Goal: Task Accomplishment & Management: Manage account settings

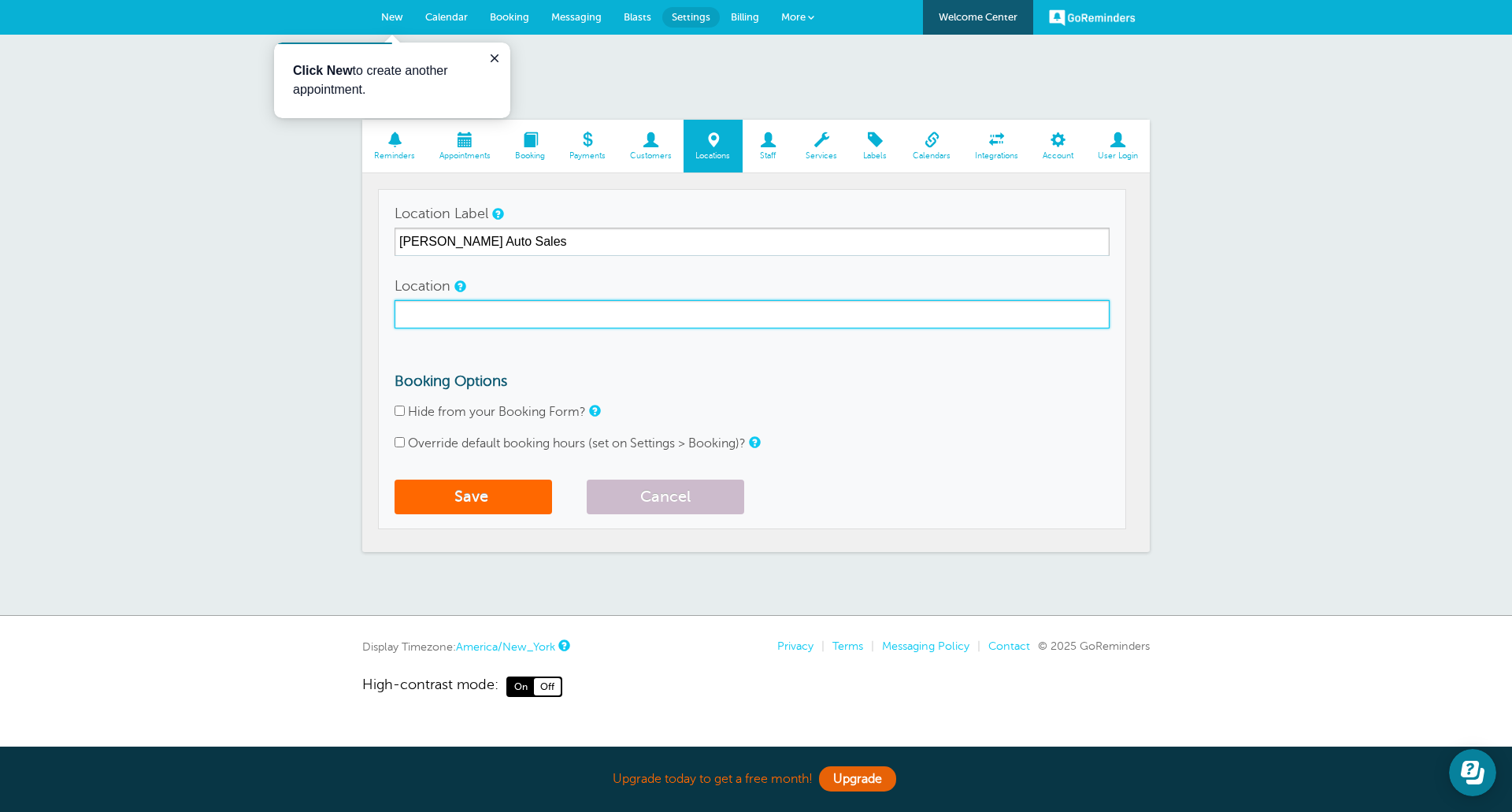
click at [534, 315] on input "Location" at bounding box center [752, 314] width 715 height 29
type input "[STREET_ADDRESS][PERSON_NAME]"
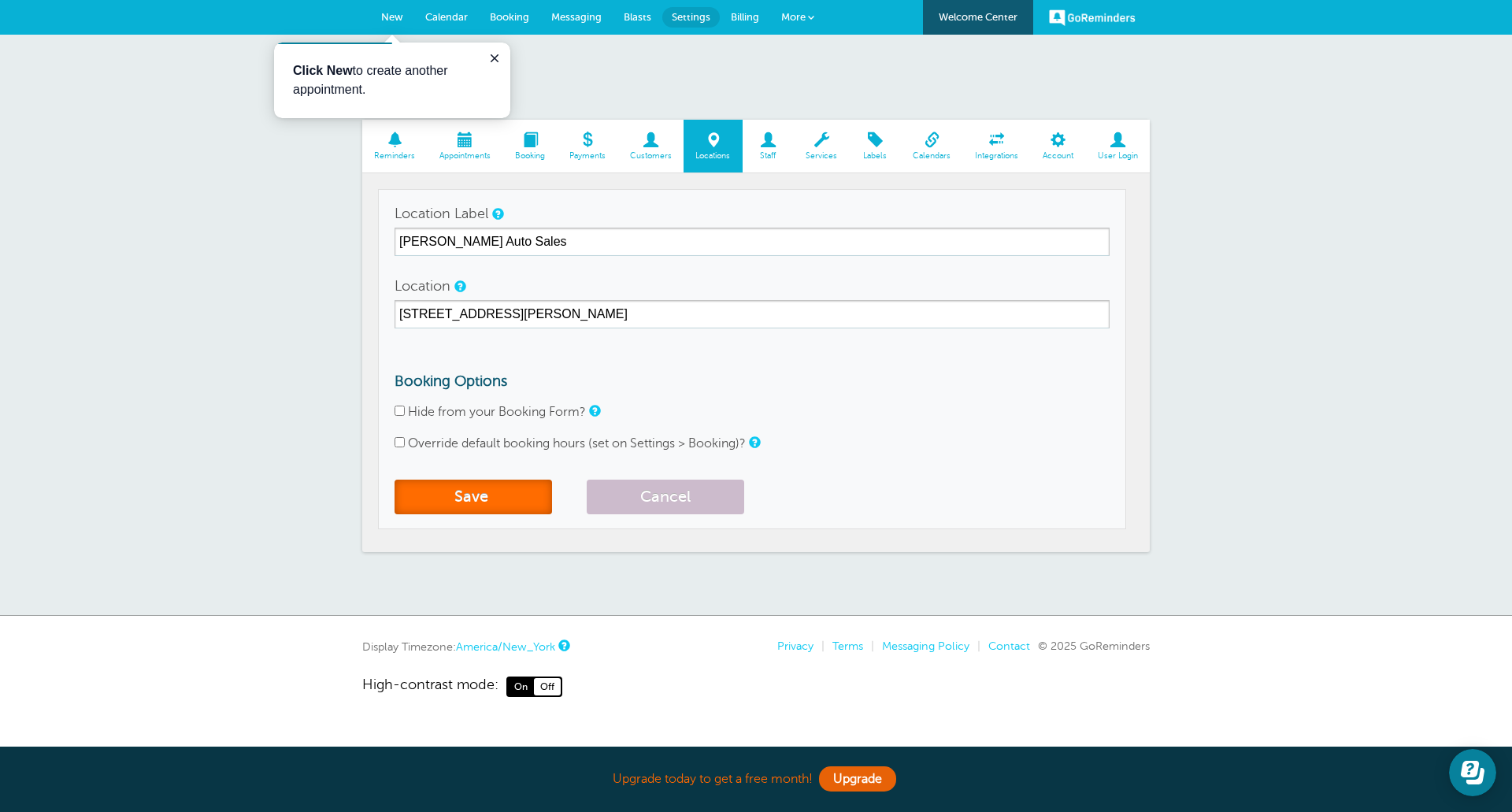
click at [496, 488] on button "Save" at bounding box center [473, 497] width 157 height 35
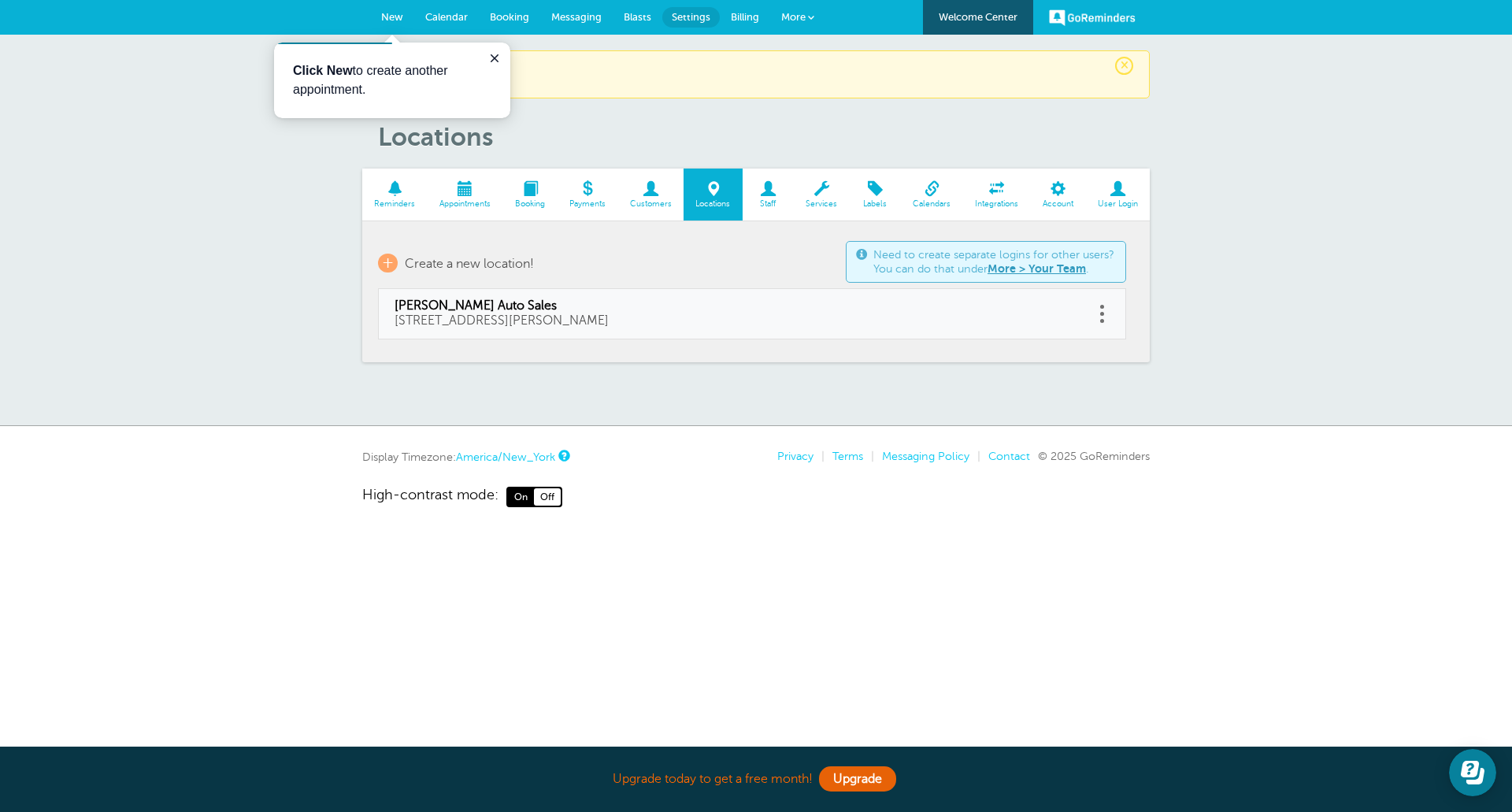
click at [467, 183] on span at bounding box center [466, 189] width 75 height 15
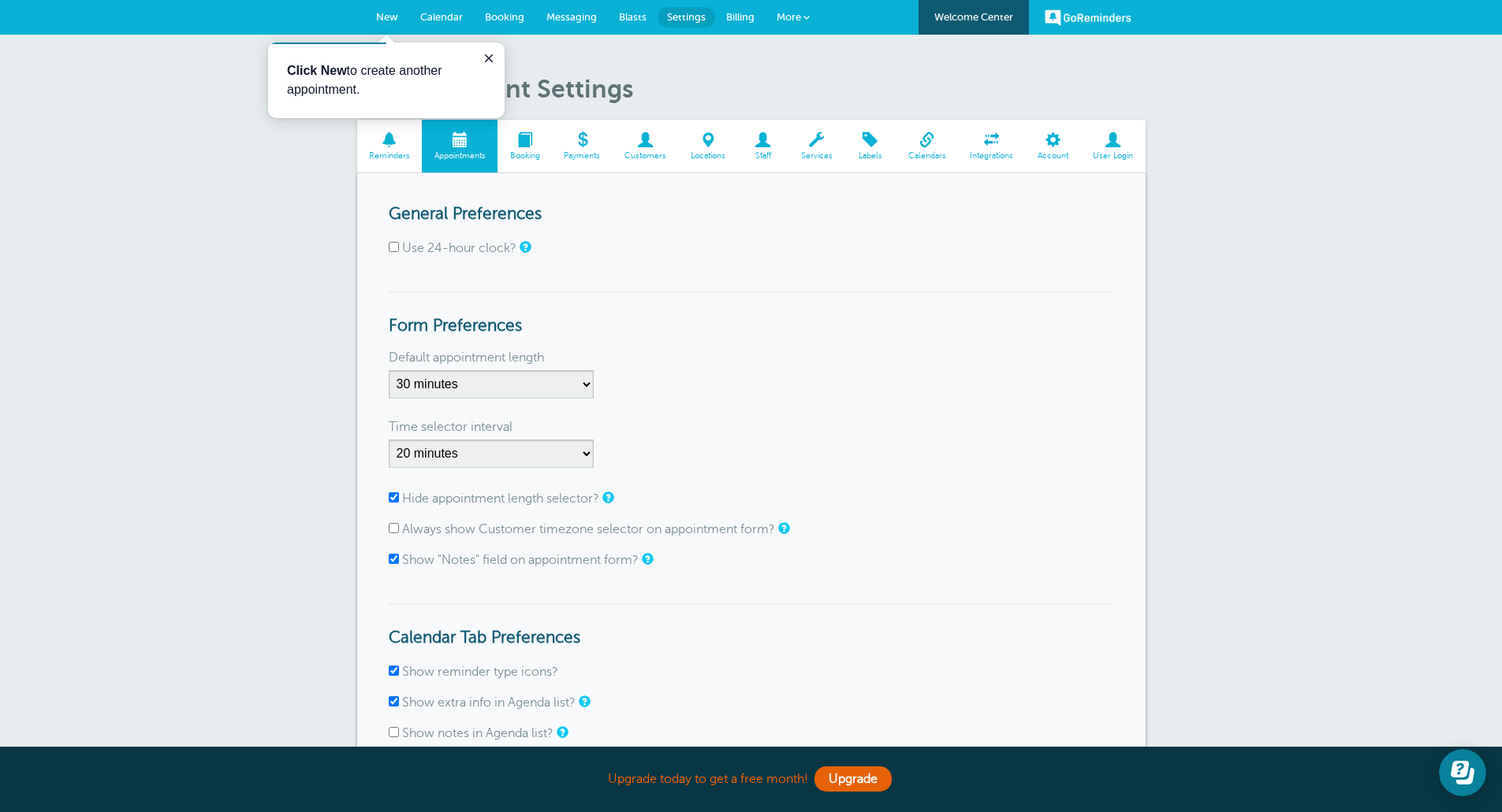
click at [448, 16] on span "Calendar" at bounding box center [441, 17] width 42 height 12
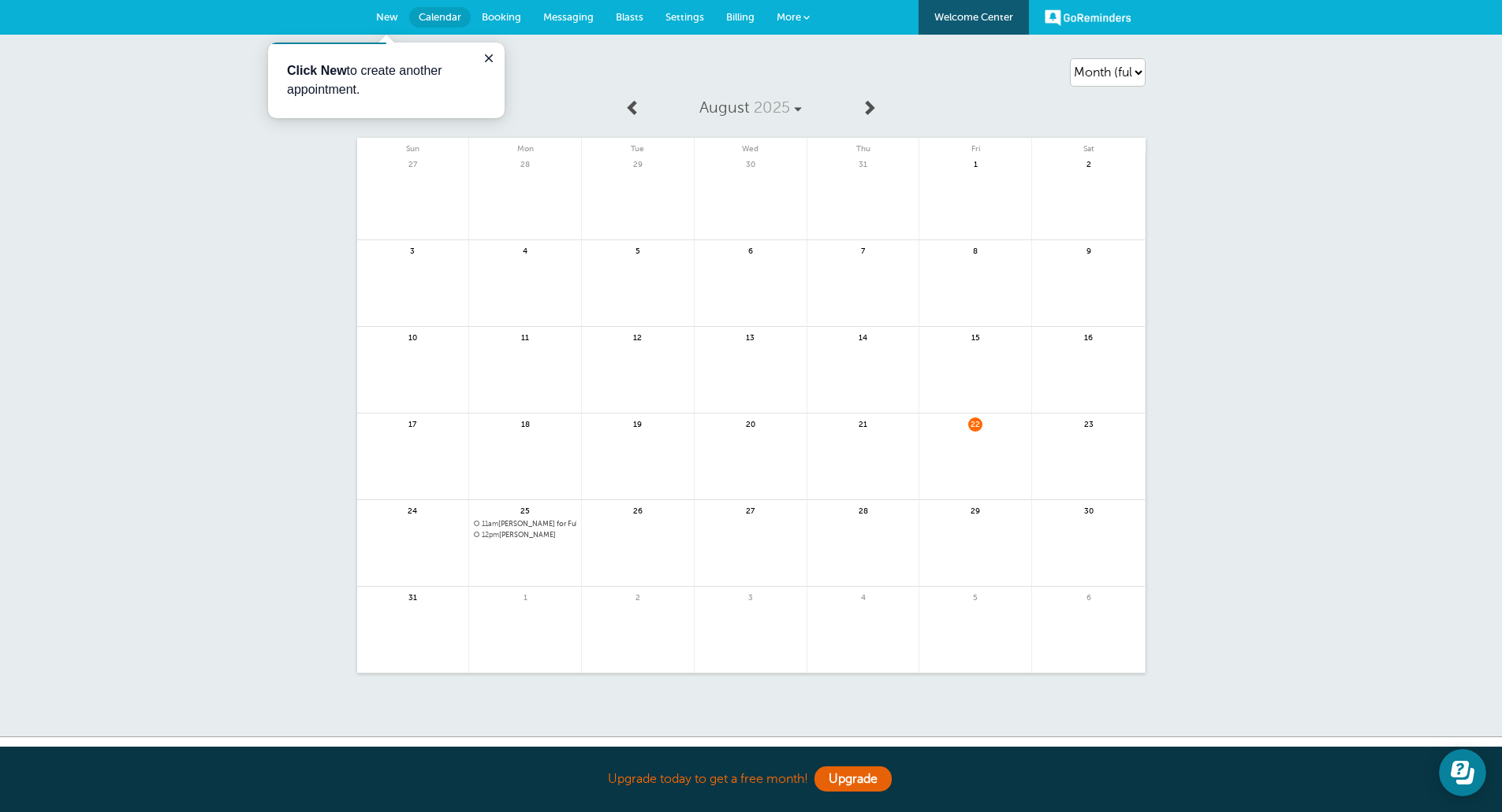
click at [385, 14] on span "New" at bounding box center [387, 17] width 22 height 12
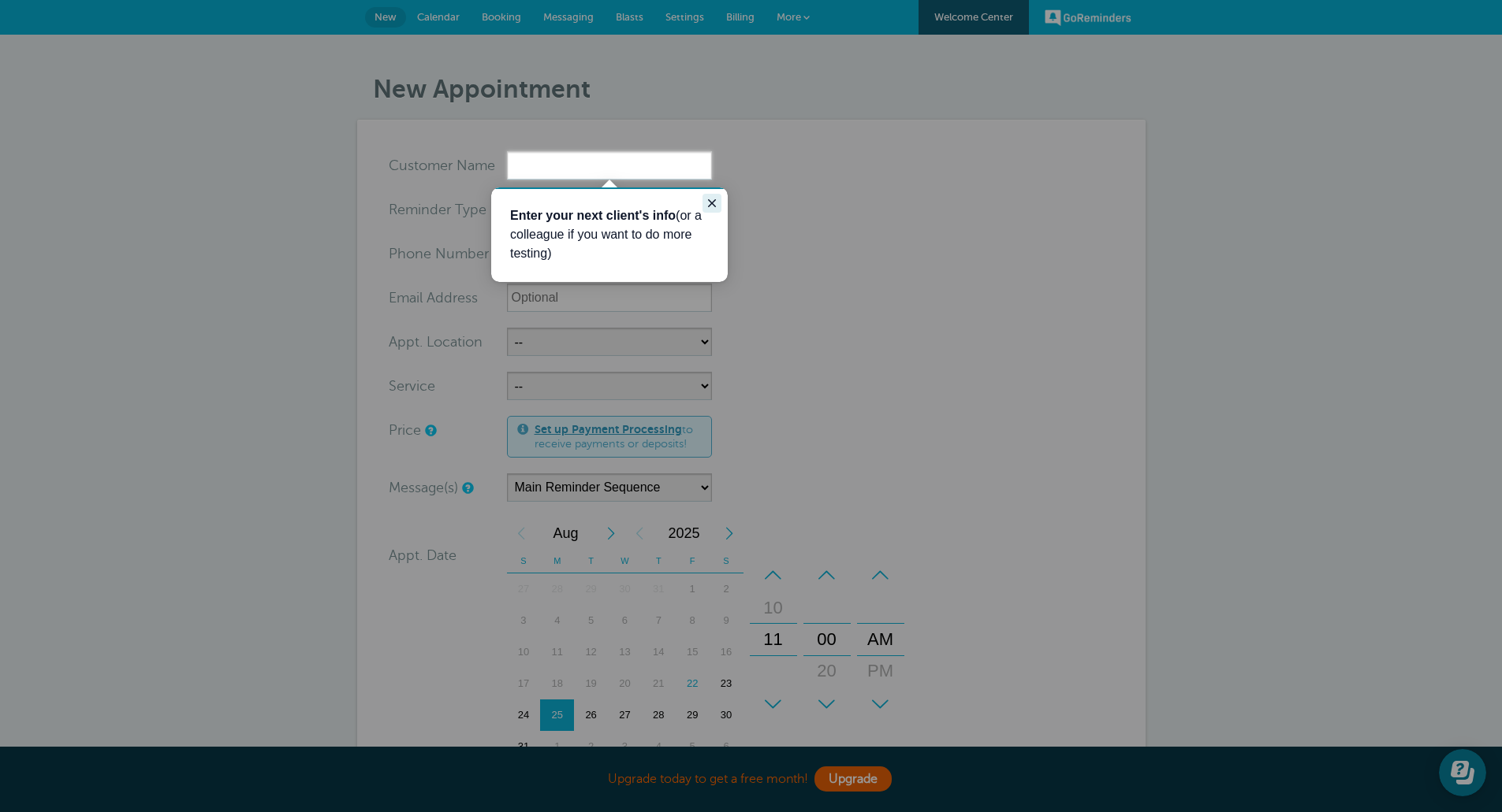
click at [714, 200] on icon "Close guide" at bounding box center [712, 203] width 13 height 13
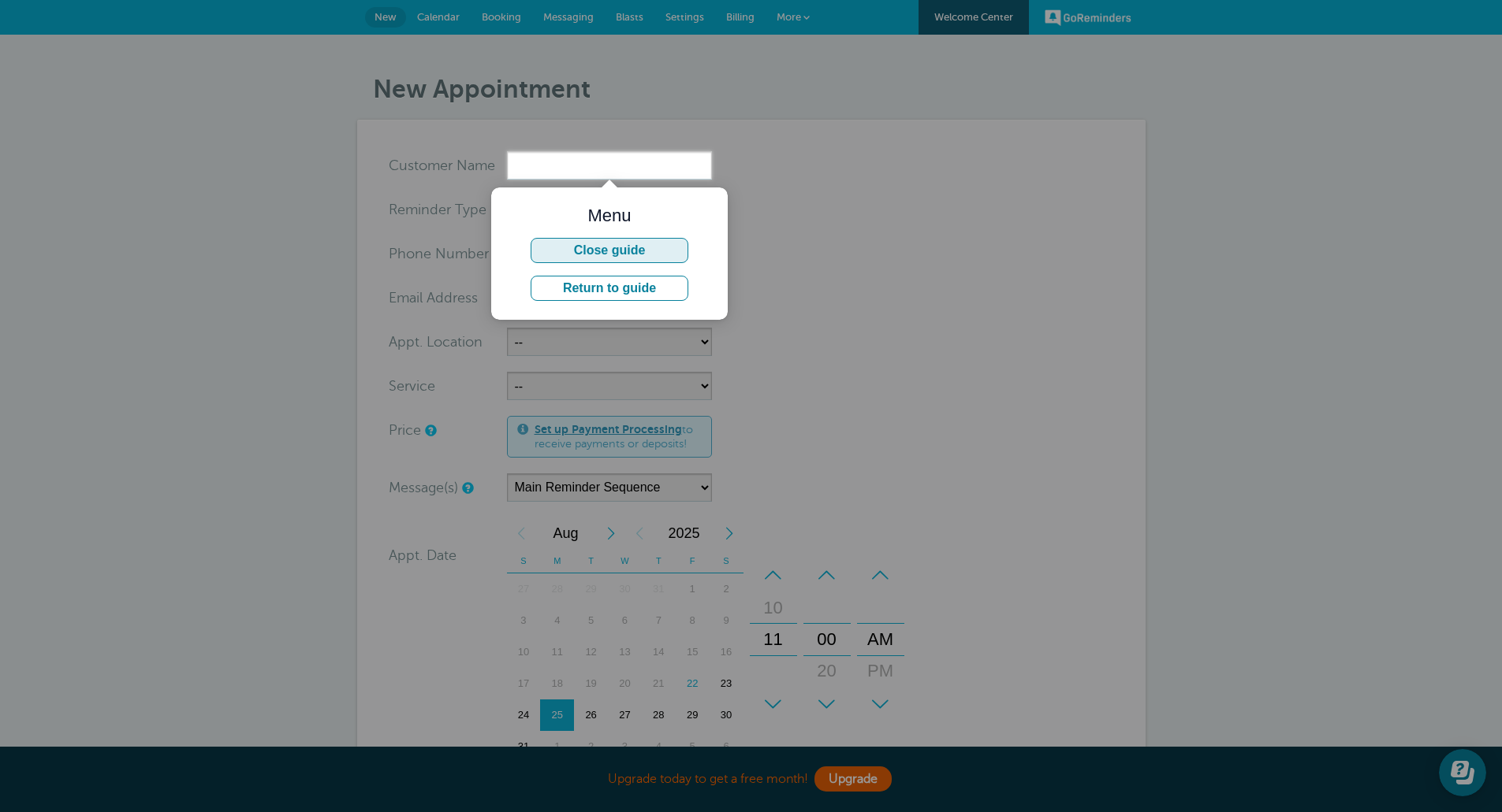
click at [648, 249] on button "Close guide" at bounding box center [609, 249] width 157 height 25
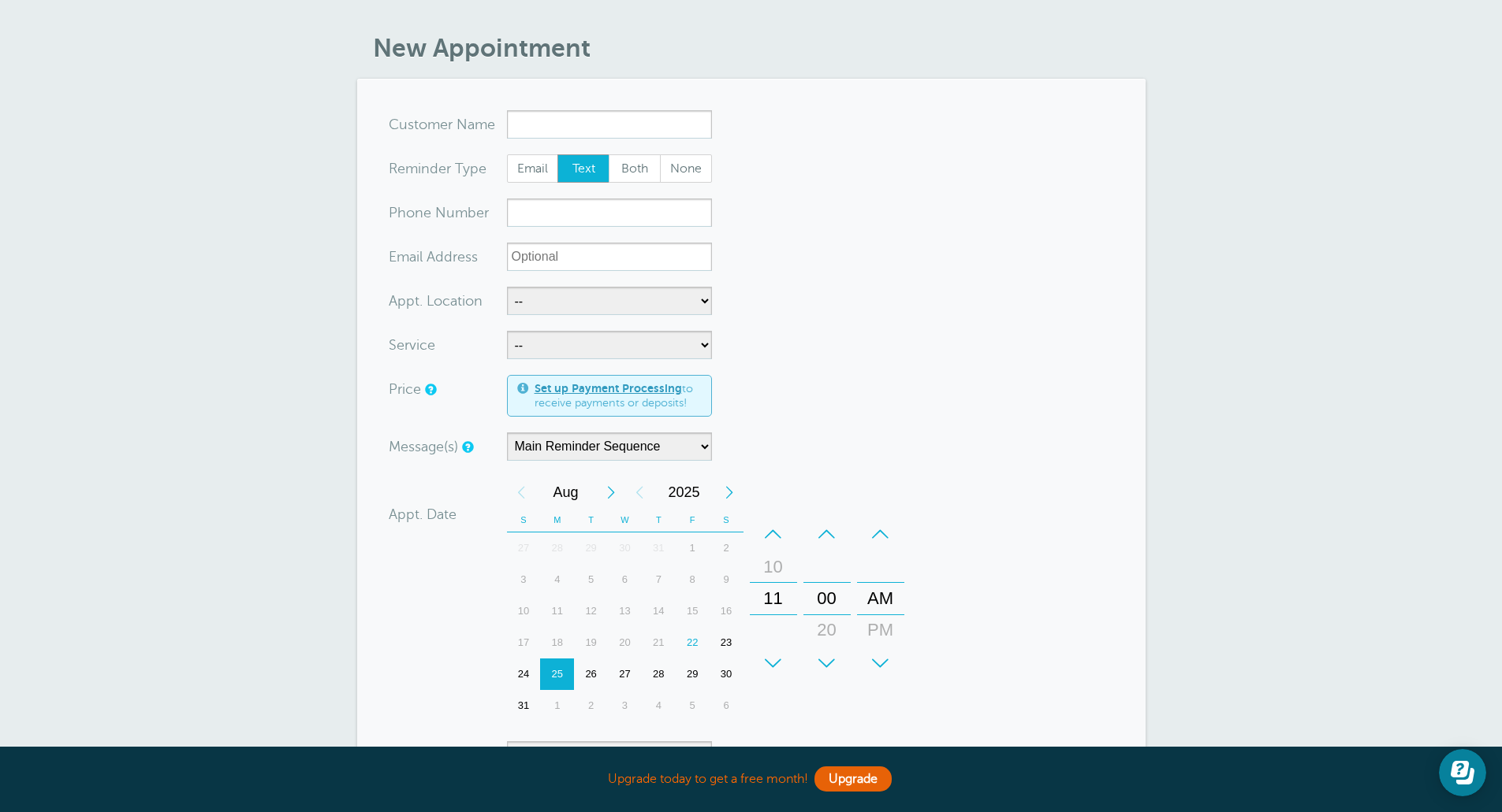
scroll to position [157, 0]
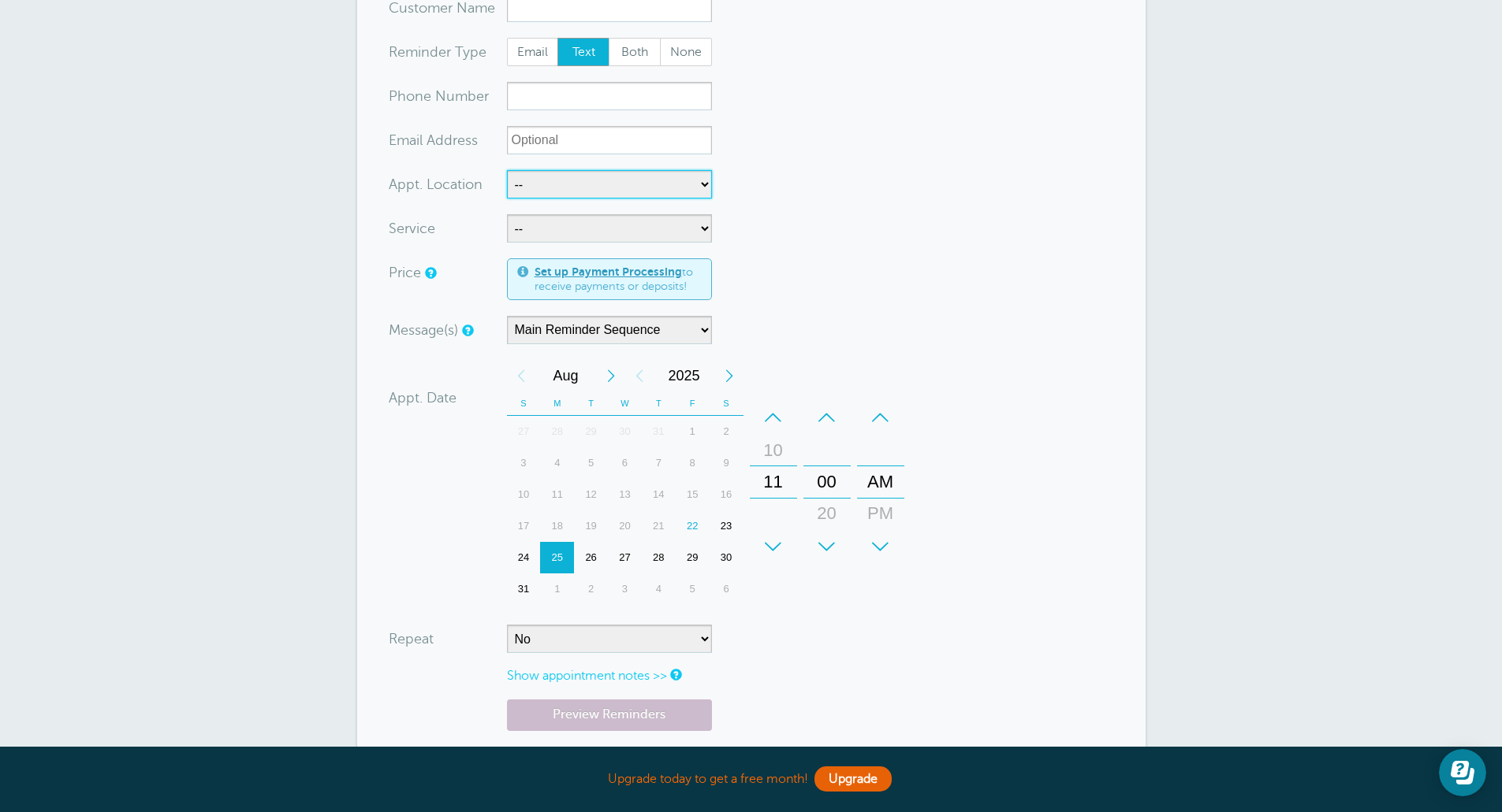
click at [560, 183] on select "-- Boardman Auto Sales" at bounding box center [609, 184] width 205 height 29
select select "24897"
click at [506, 170] on select "-- Boardman Auto Sales" at bounding box center [609, 184] width 205 height 29
click at [593, 235] on select "-- Full Detail" at bounding box center [609, 228] width 205 height 29
select select "28012"
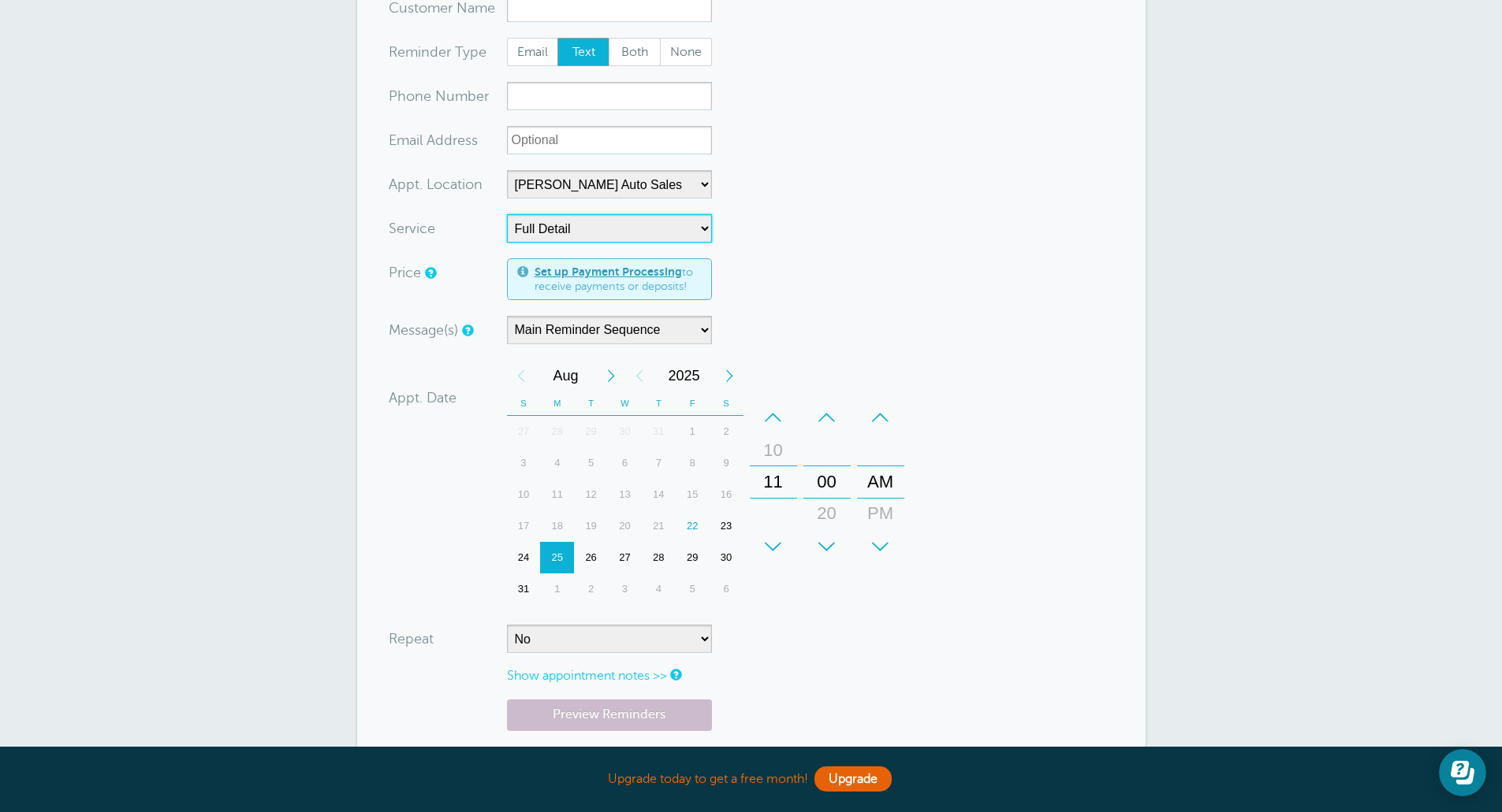
click at [506, 215] on select "-- Full Detail" at bounding box center [609, 228] width 205 height 29
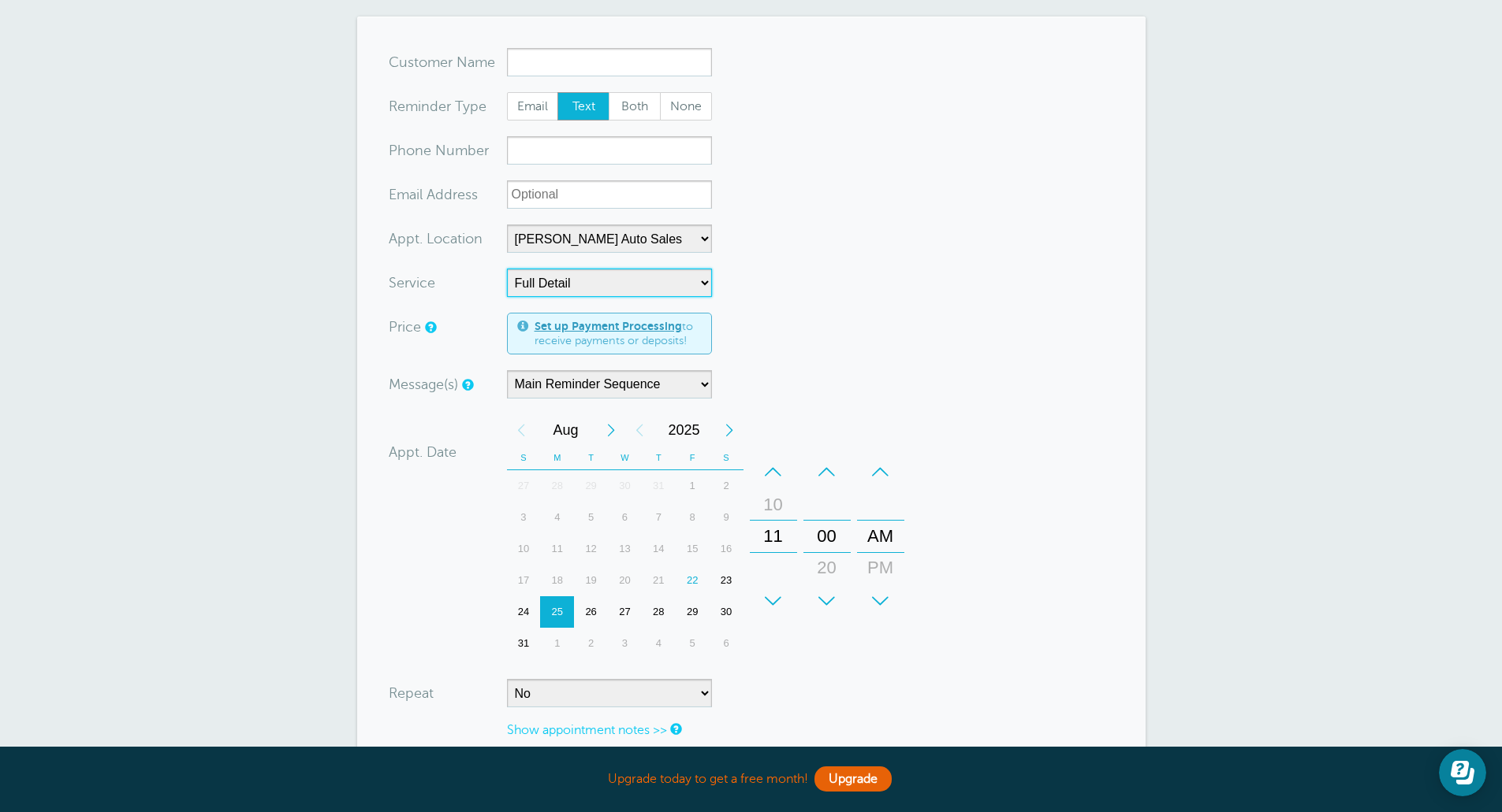
scroll to position [0, 0]
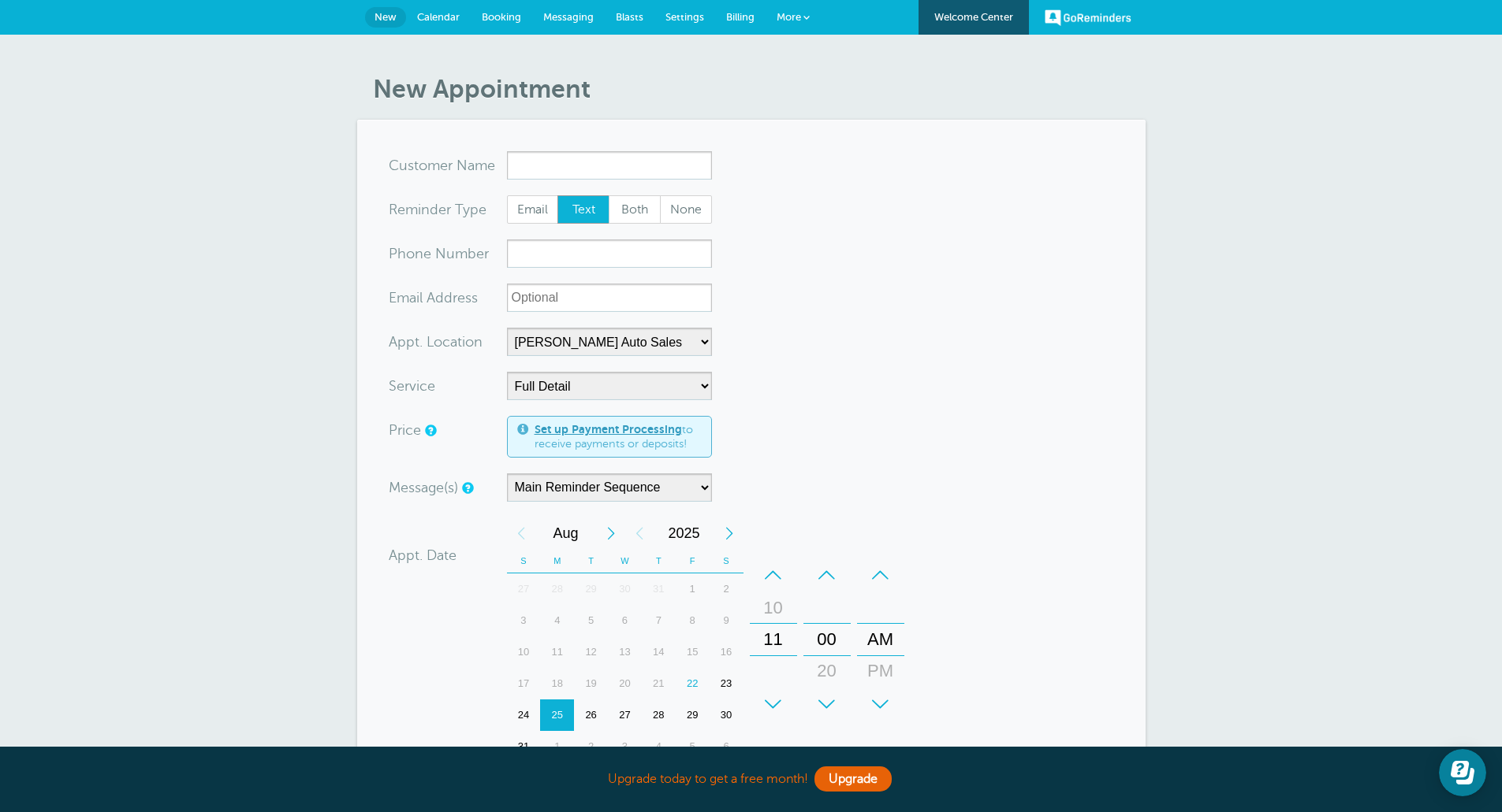
click at [574, 16] on span "Messaging" at bounding box center [568, 17] width 51 height 12
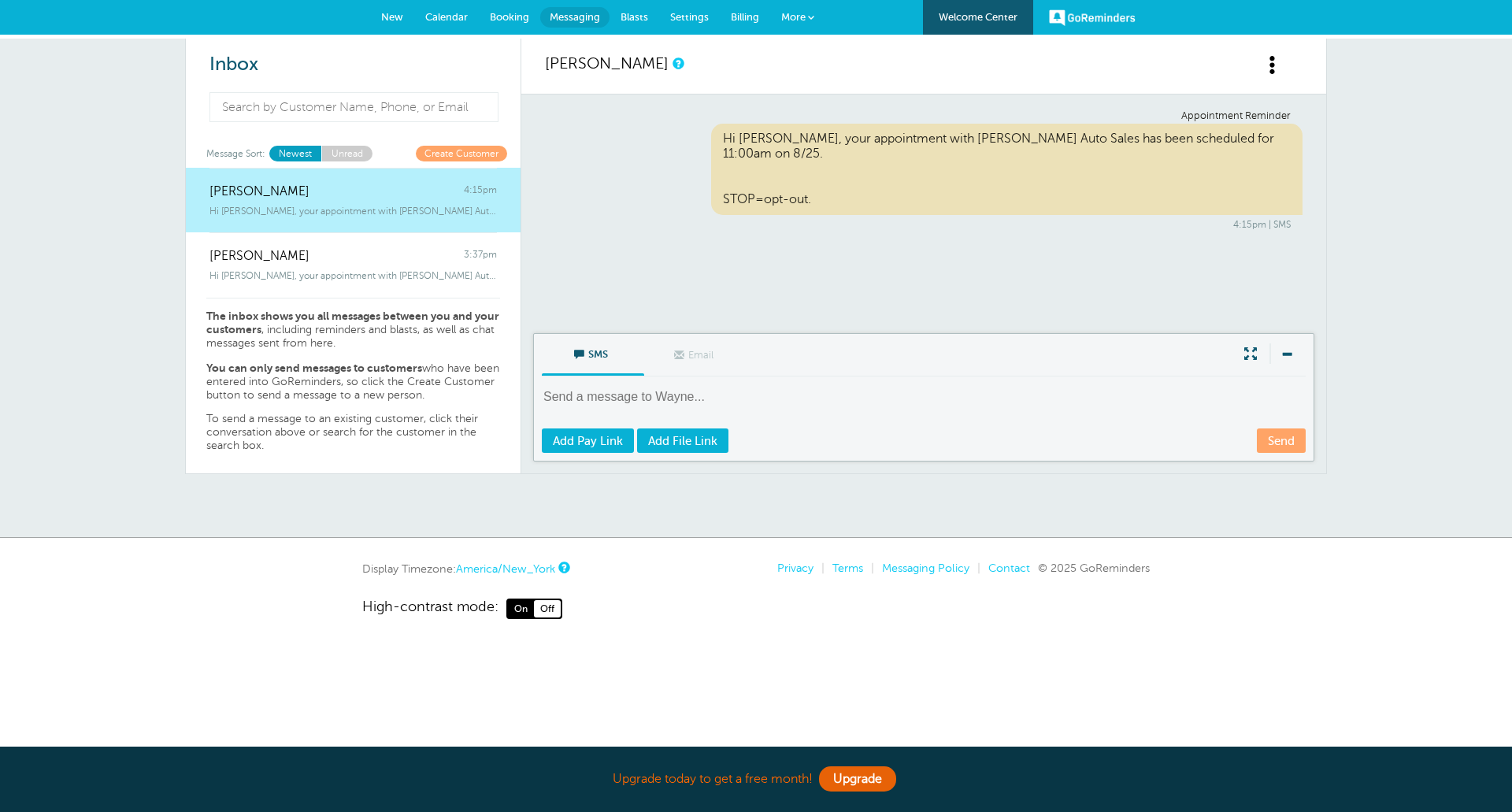
click at [794, 16] on span "More" at bounding box center [793, 17] width 25 height 12
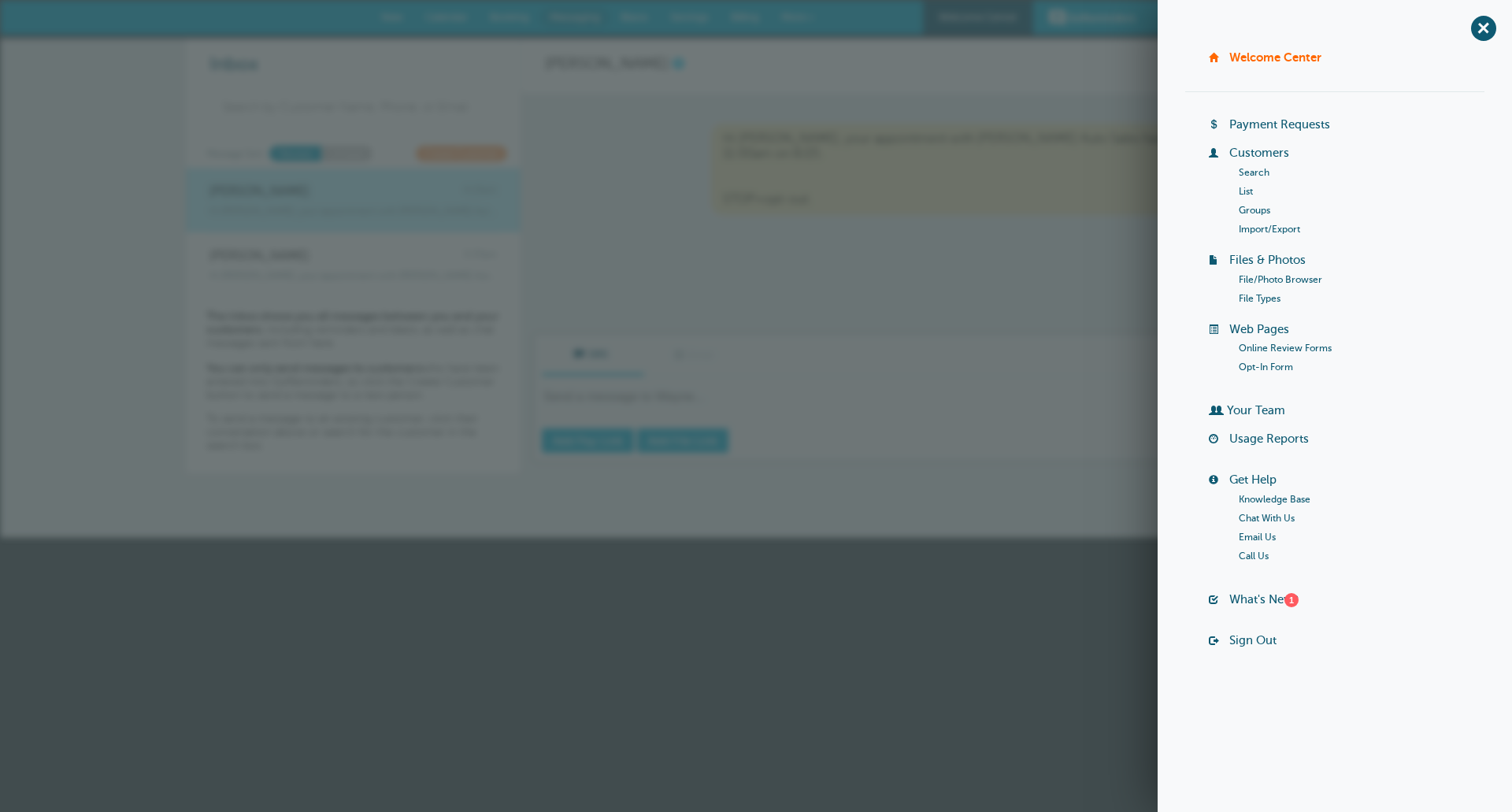
click at [916, 191] on div "Hi [PERSON_NAME], your appointment with [PERSON_NAME] Auto Sales has been sched…" at bounding box center [1008, 168] width 593 height 91
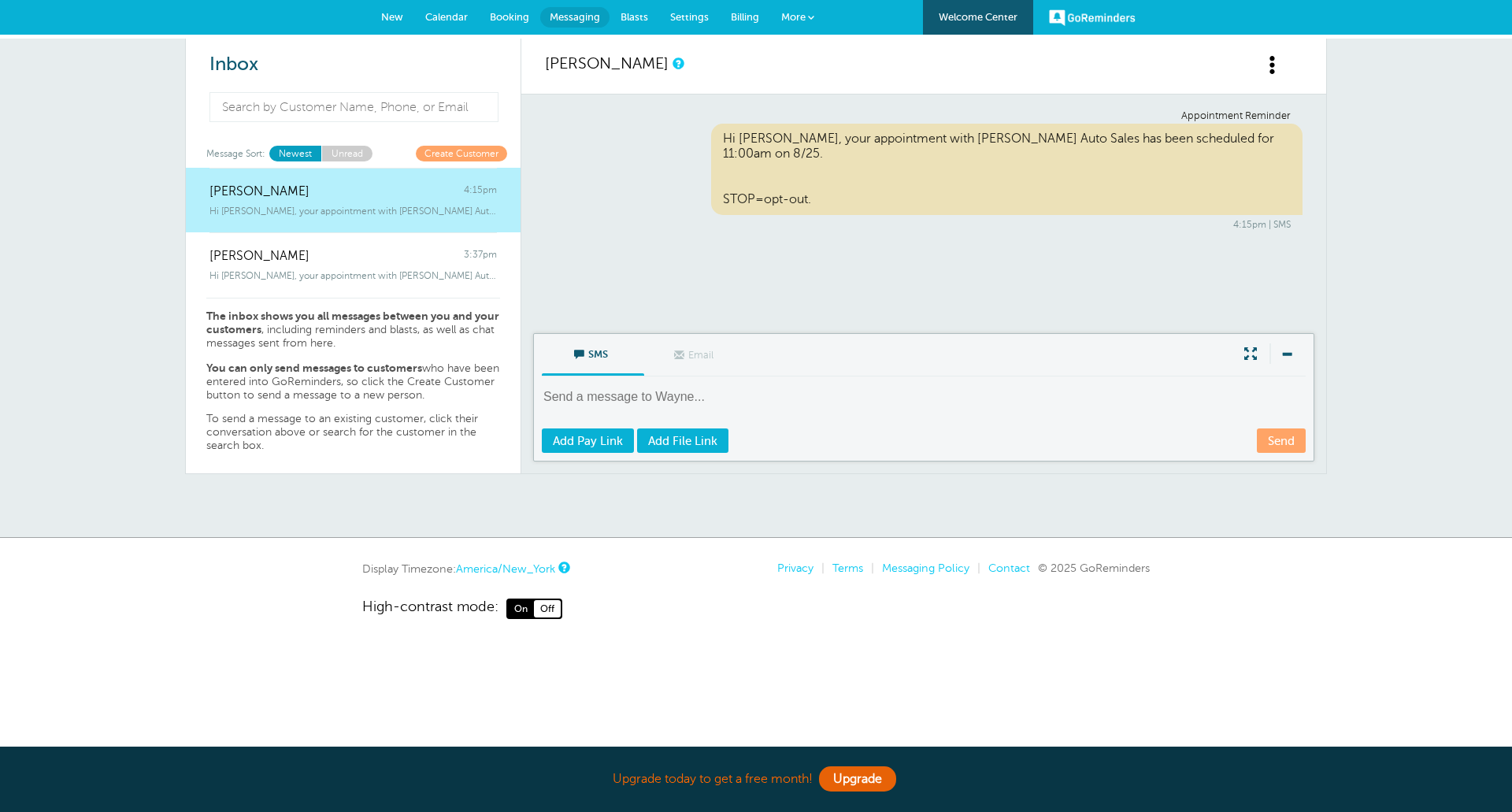
click at [804, 18] on span "More" at bounding box center [793, 17] width 25 height 12
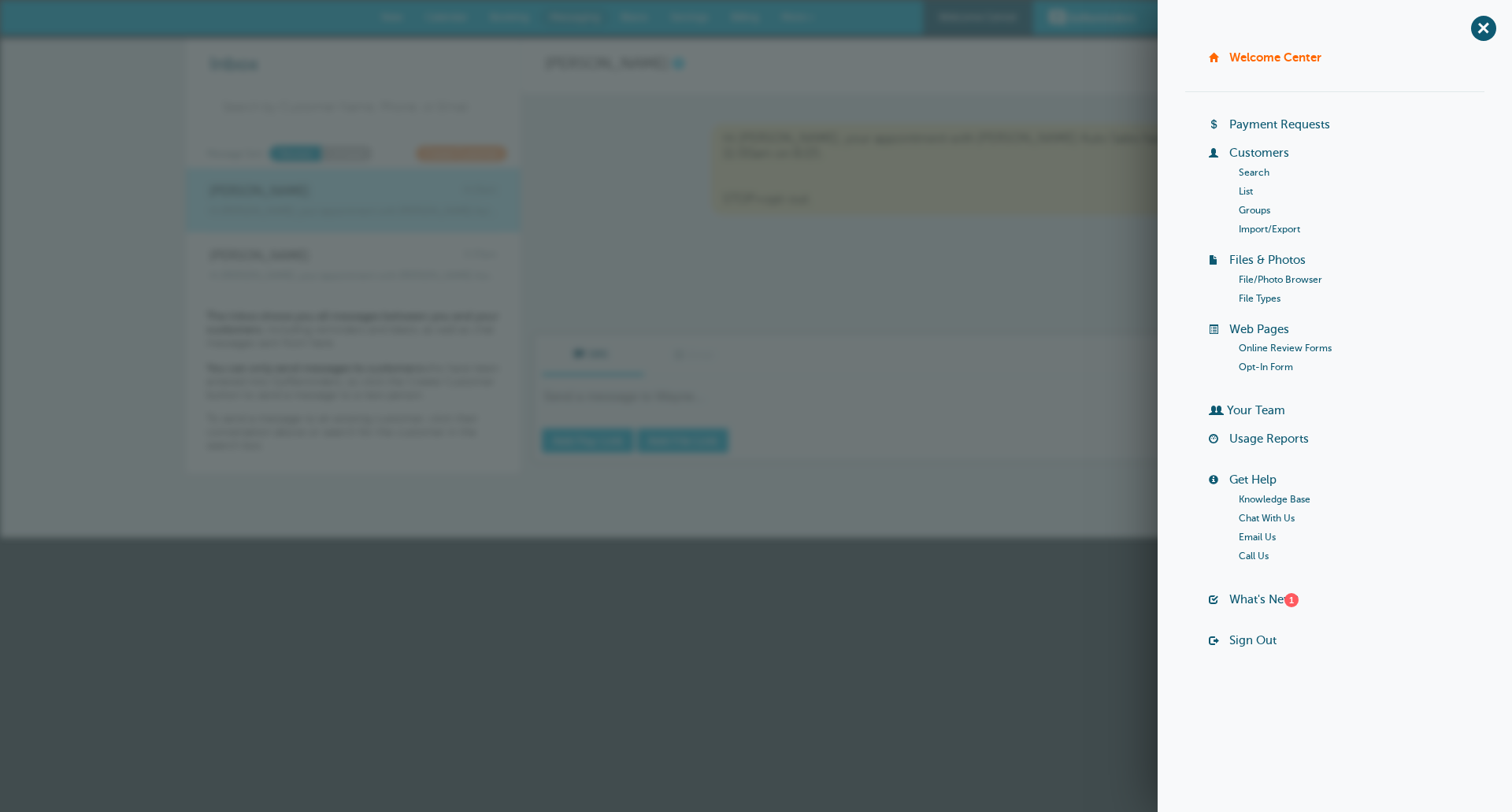
click at [1013, 371] on div "SMS Email Write Message" at bounding box center [924, 355] width 764 height 42
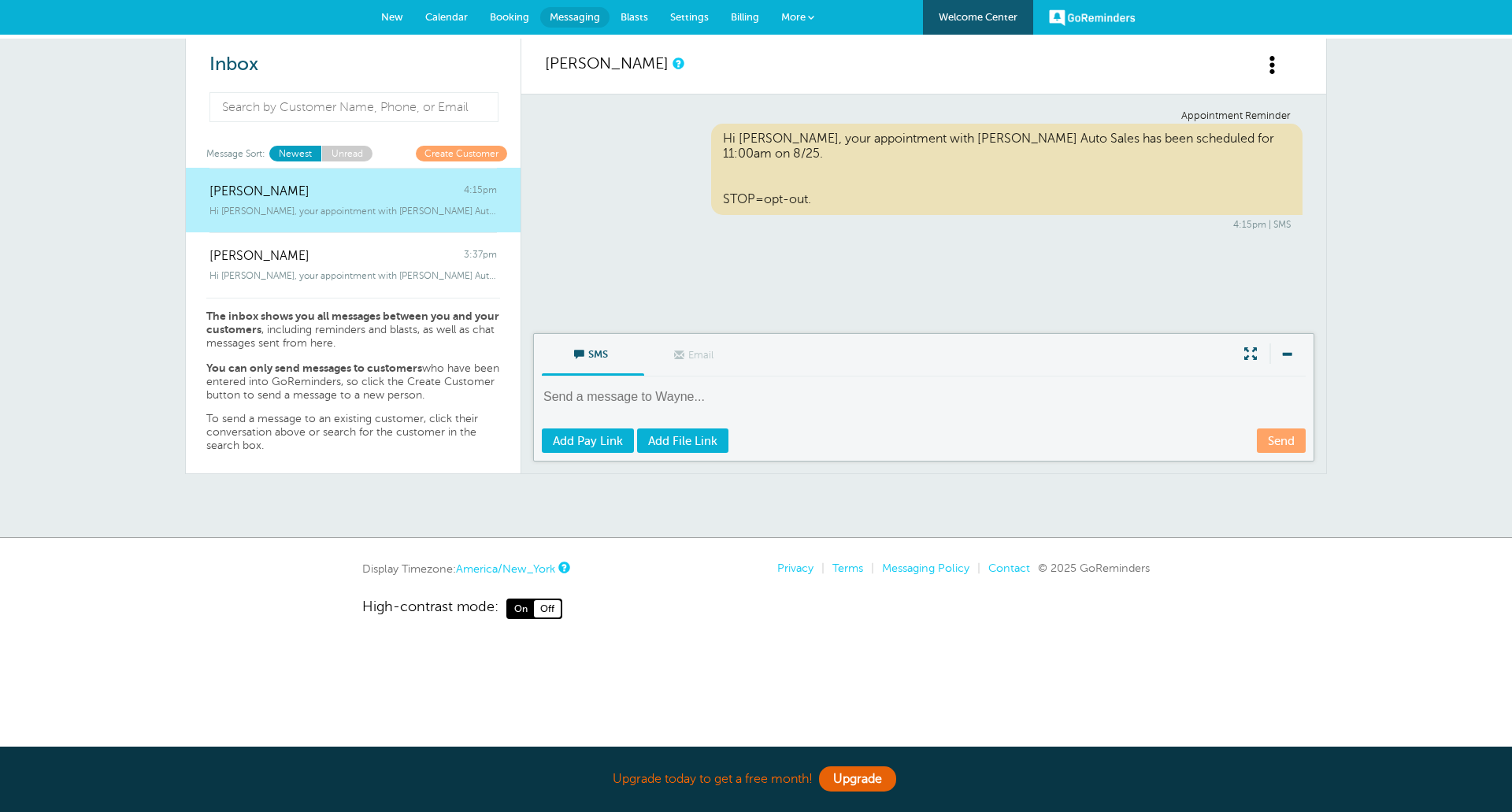
click at [397, 19] on span "New" at bounding box center [392, 17] width 22 height 12
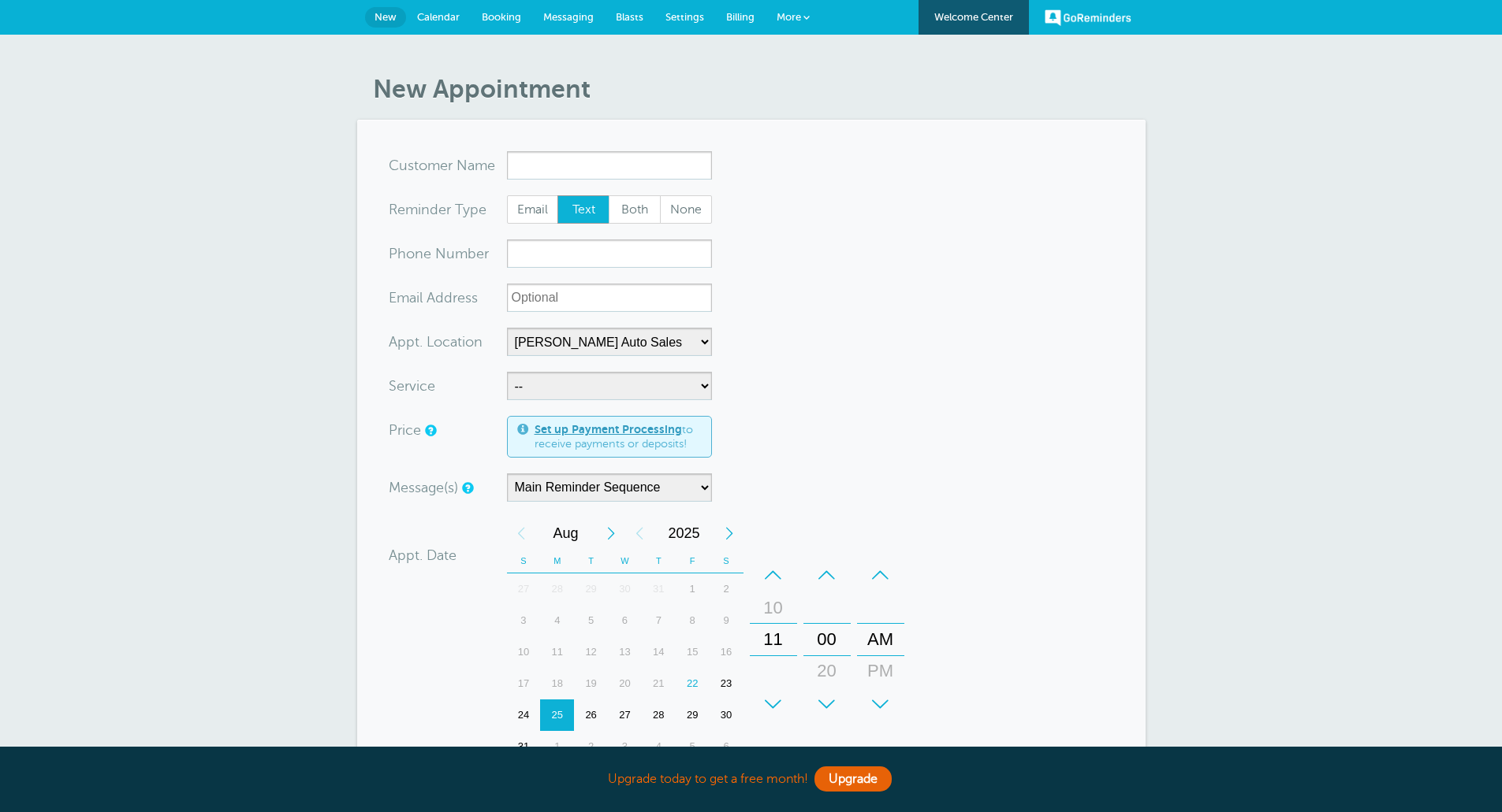
select select "24897"
click at [446, 20] on span "Calendar" at bounding box center [438, 17] width 42 height 12
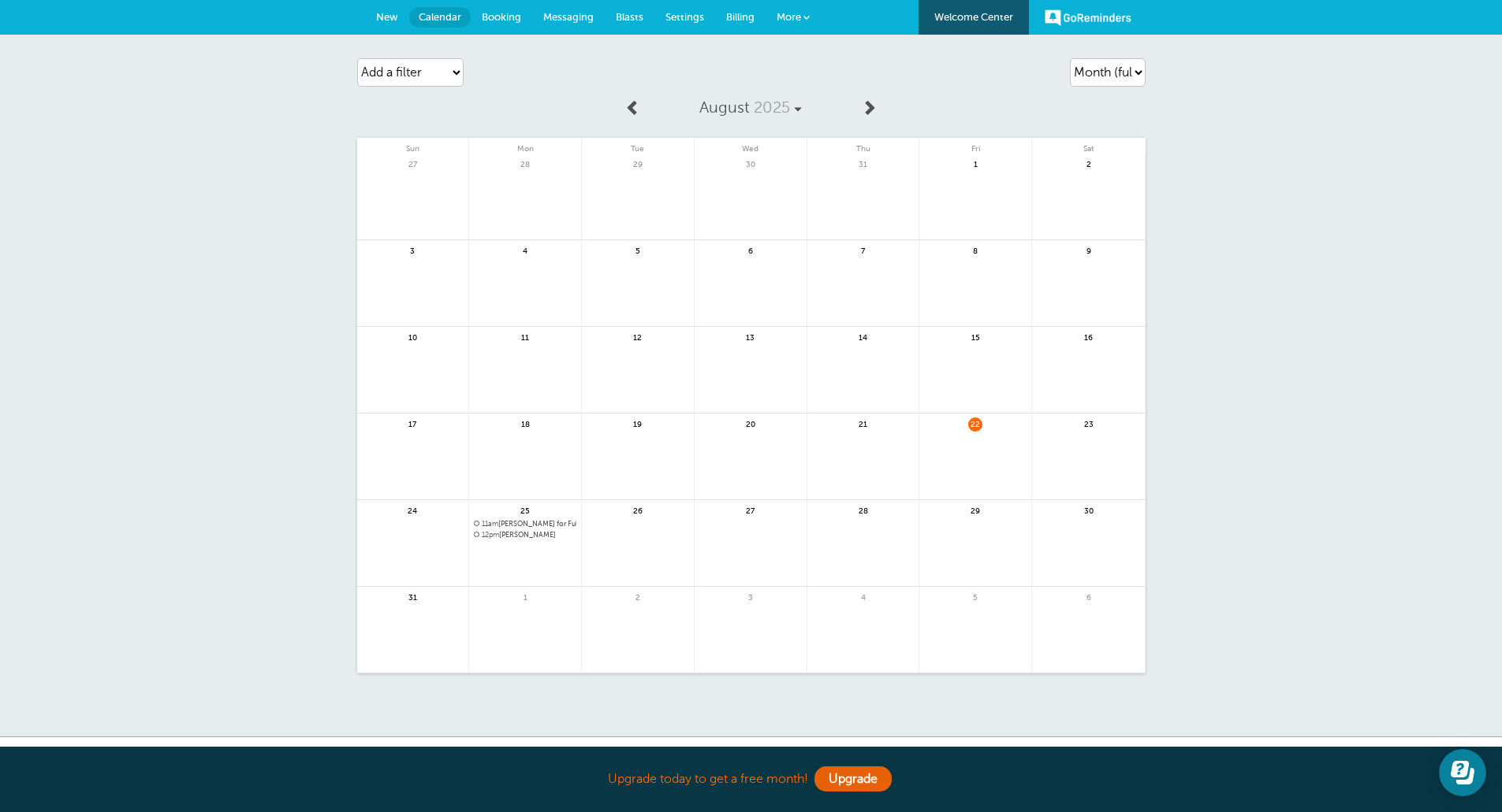
click at [511, 15] on span "Booking" at bounding box center [501, 17] width 40 height 12
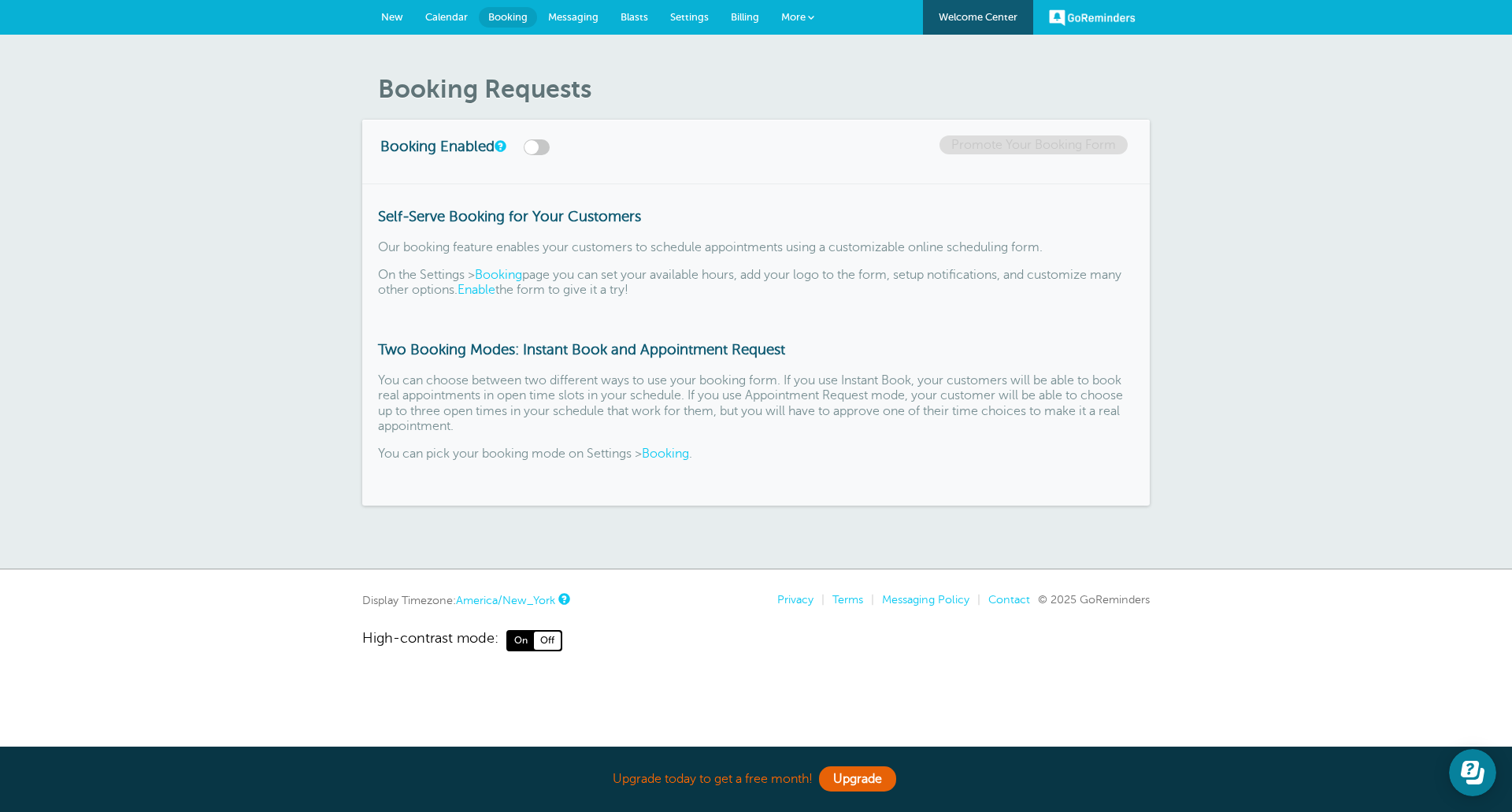
click at [579, 19] on span "Messaging" at bounding box center [573, 17] width 51 height 12
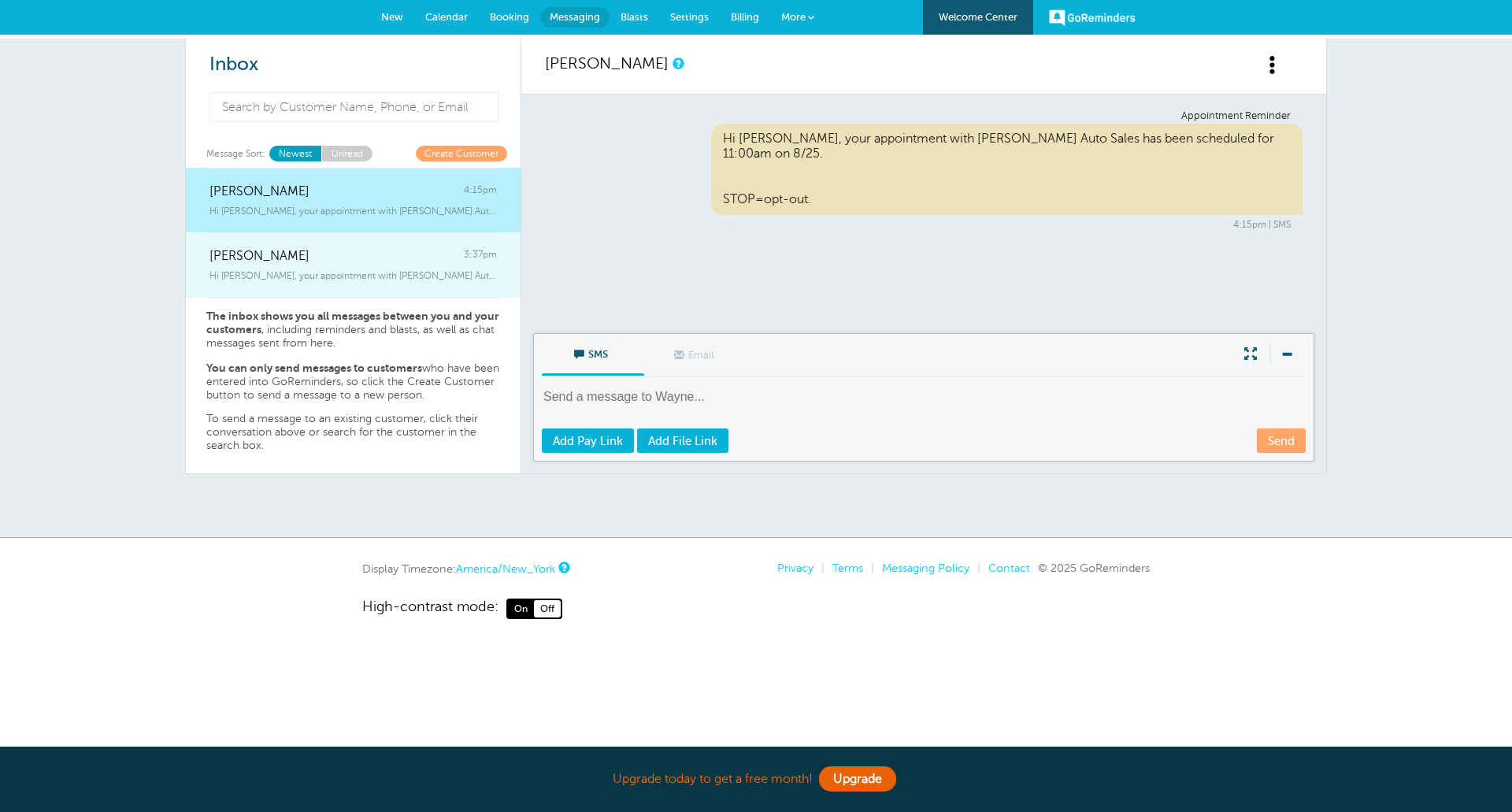
click at [288, 267] on div "Hi [PERSON_NAME], your appointment with [PERSON_NAME] Auto Sales has been sched…" at bounding box center [353, 273] width 287 height 17
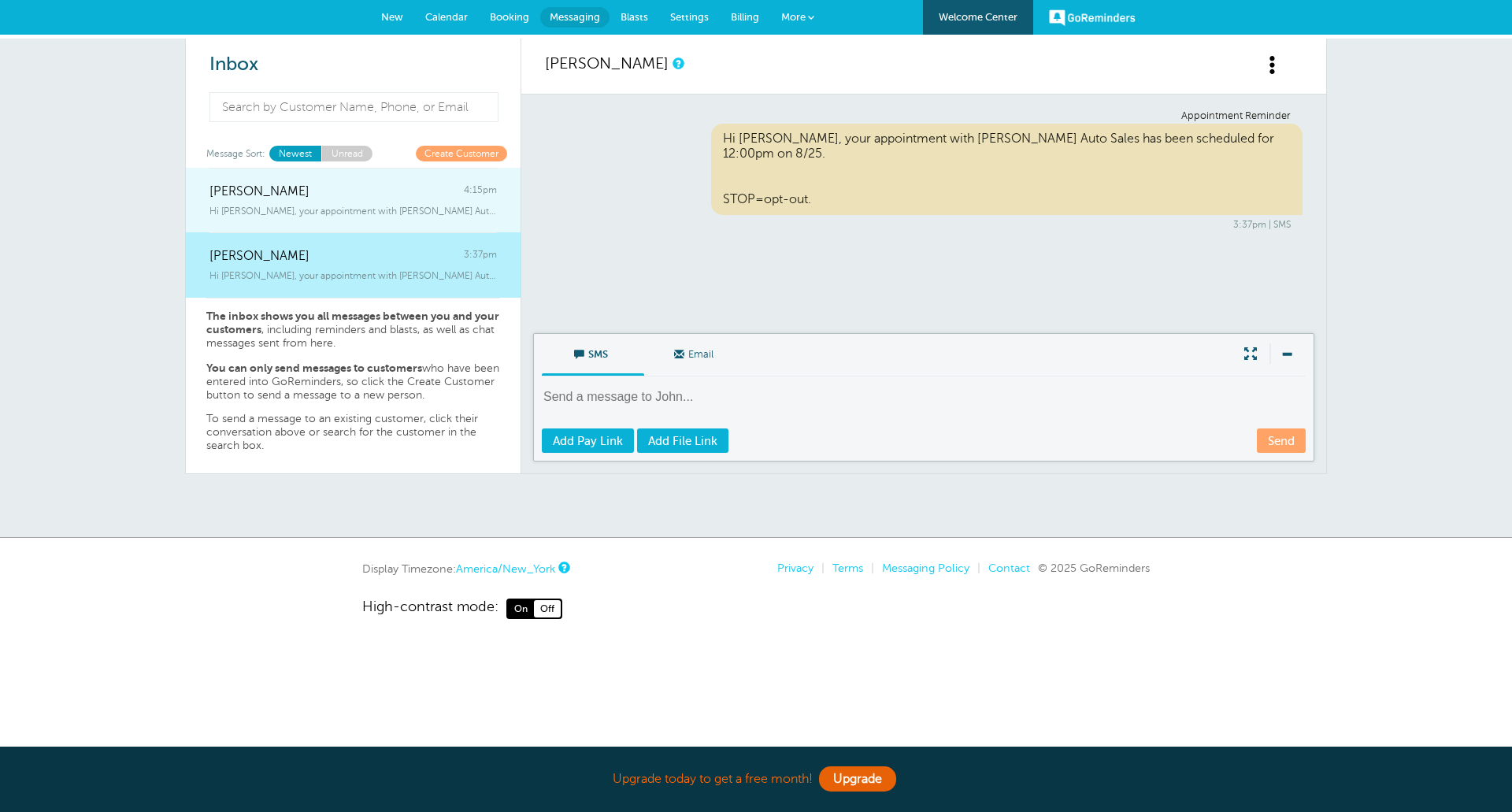
click at [301, 192] on div "[PERSON_NAME] 4:15pm" at bounding box center [353, 183] width 287 height 31
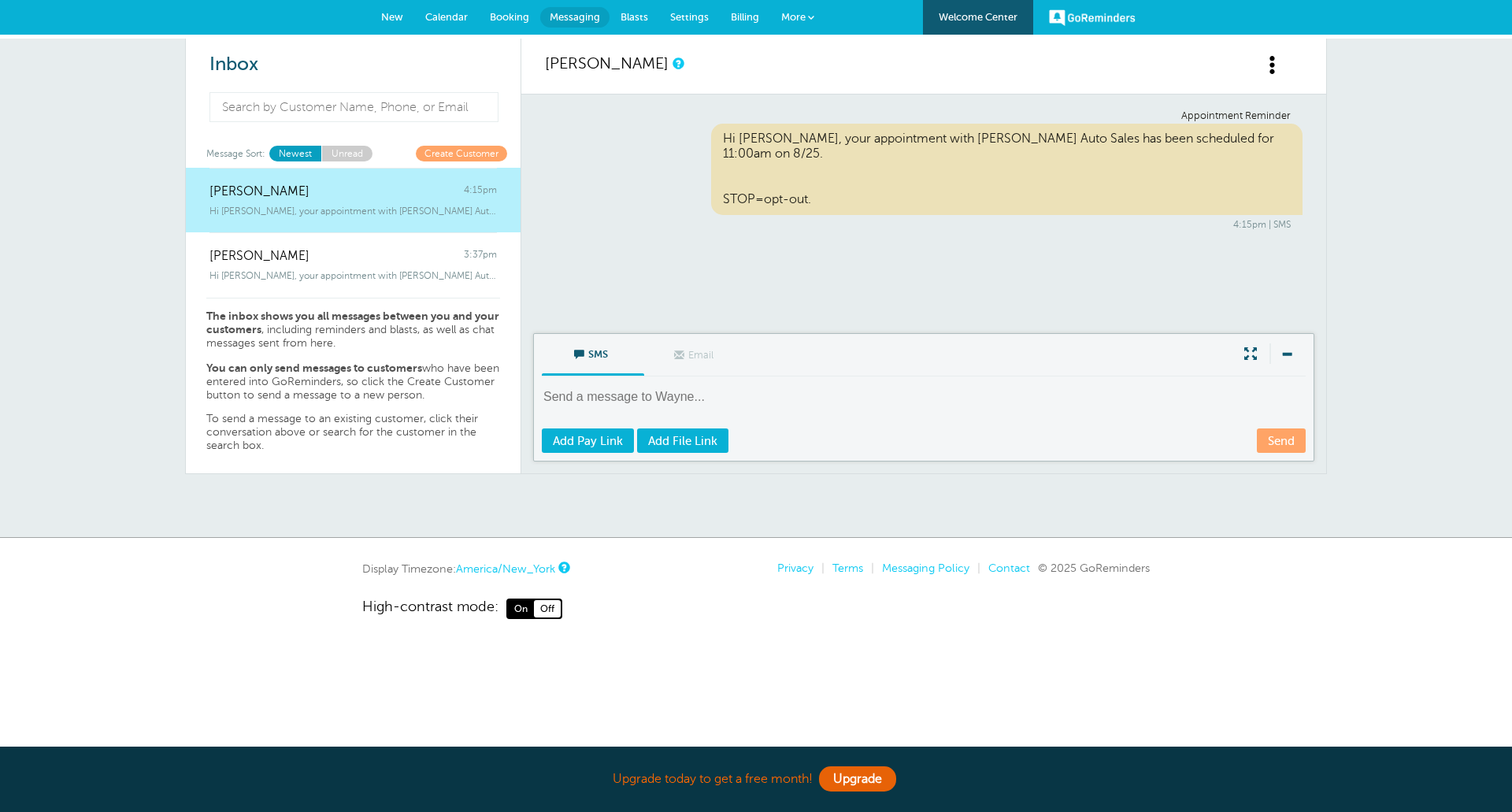
click at [636, 20] on span "Blasts" at bounding box center [634, 17] width 28 height 12
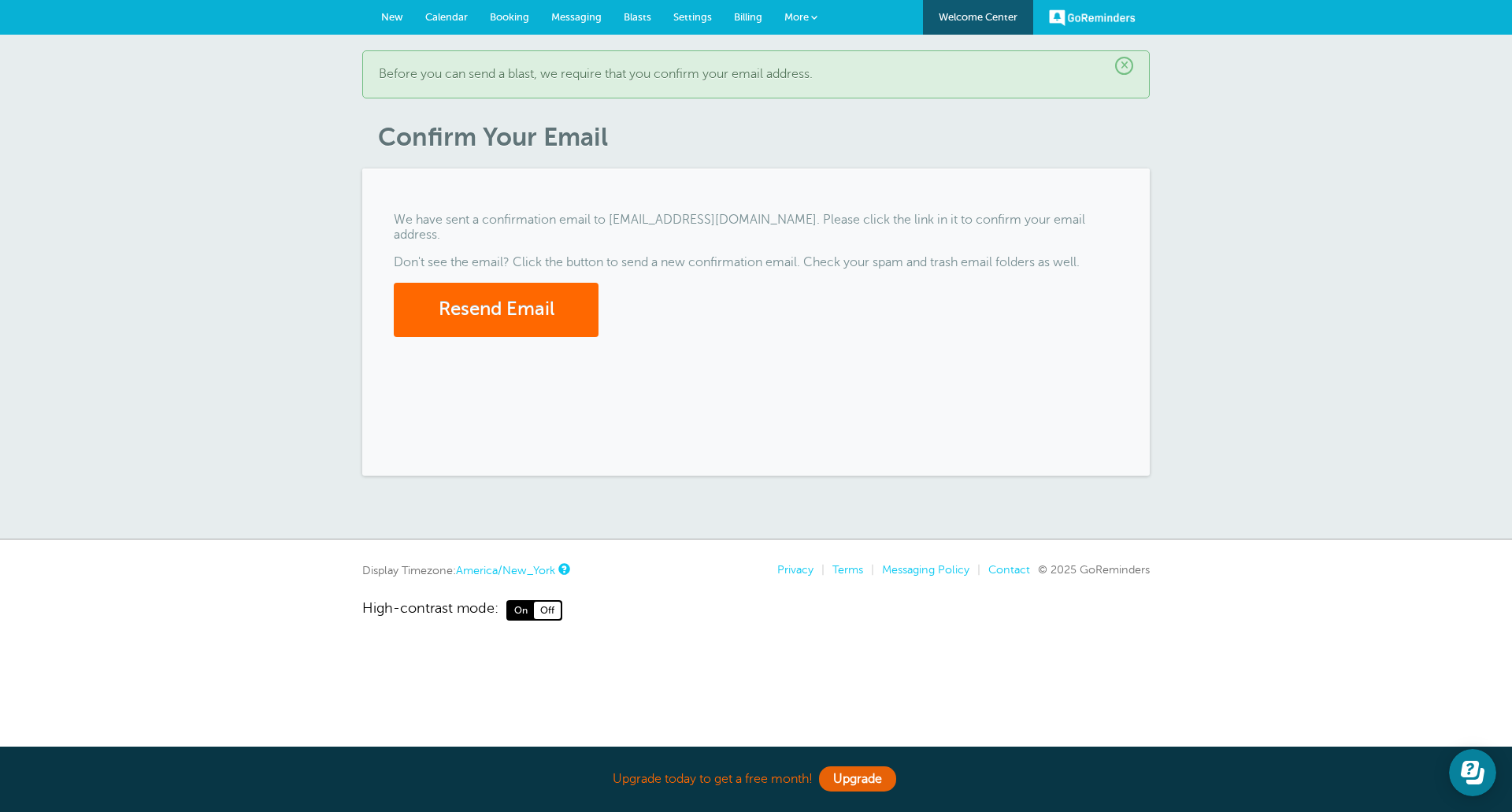
click at [689, 14] on span "Settings" at bounding box center [693, 17] width 39 height 12
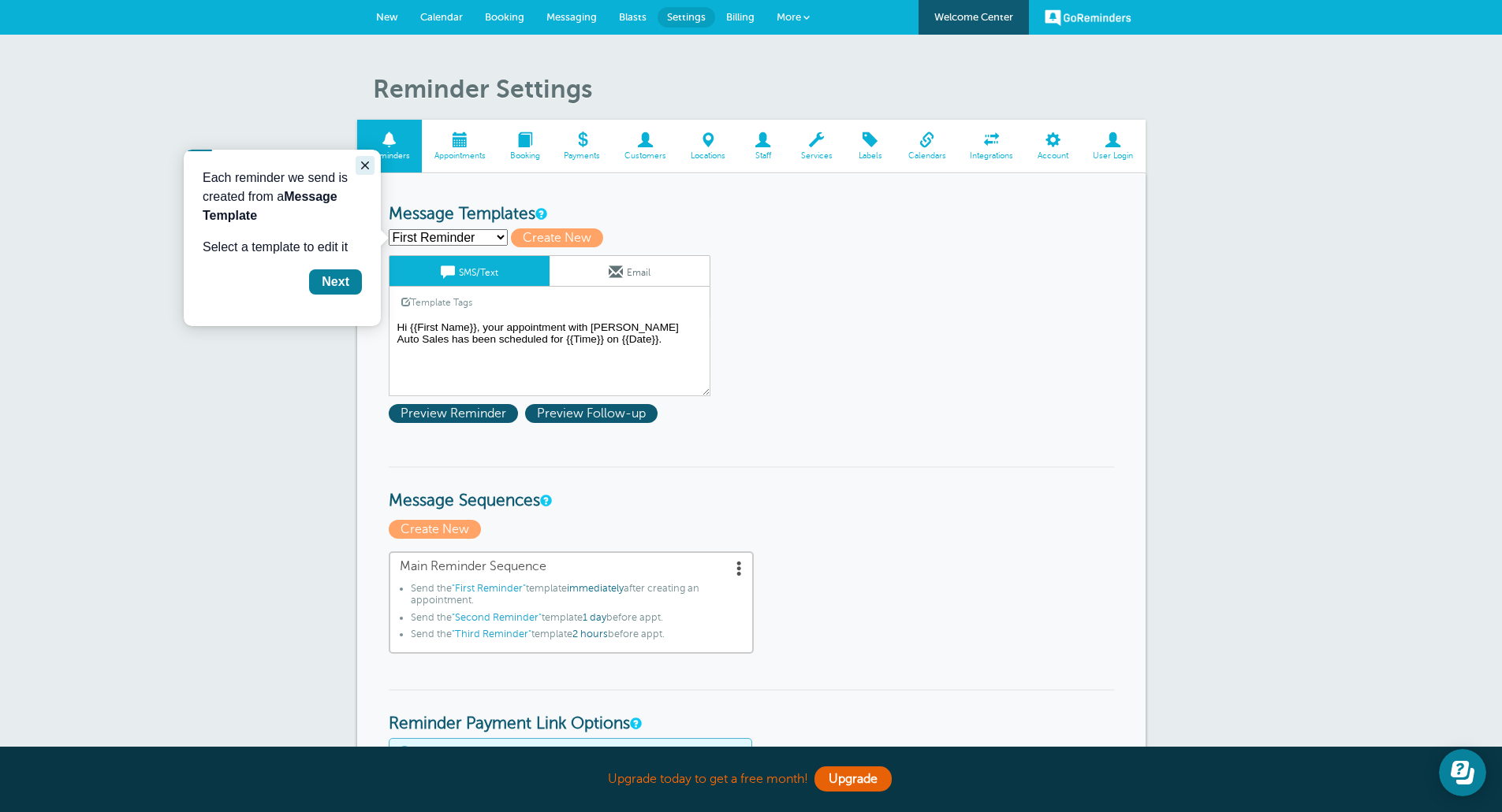
click at [365, 159] on icon "Close guide" at bounding box center [365, 166] width 13 height 13
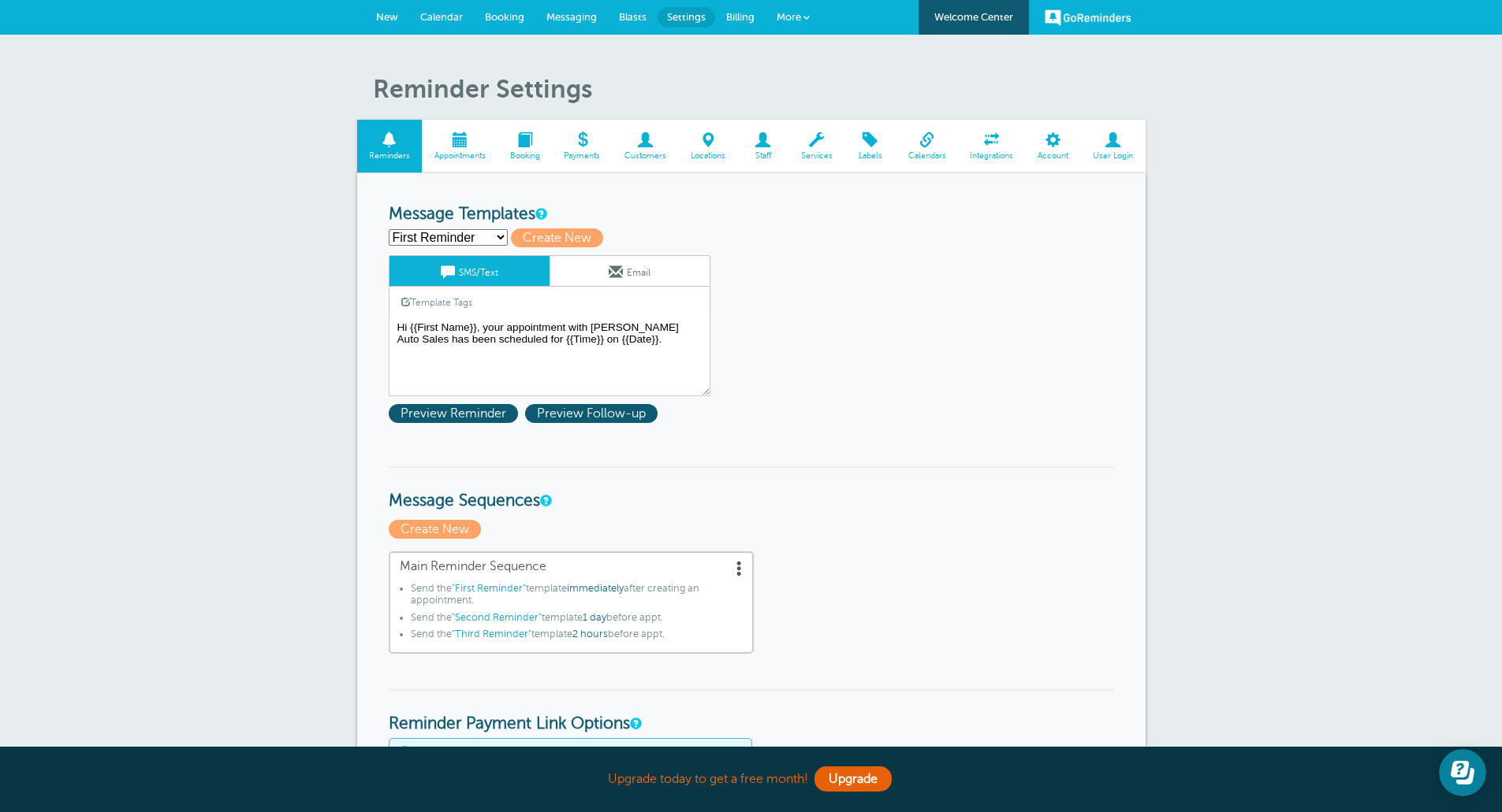
click at [982, 145] on span at bounding box center [992, 140] width 68 height 15
